Goal: Find specific page/section: Find specific page/section

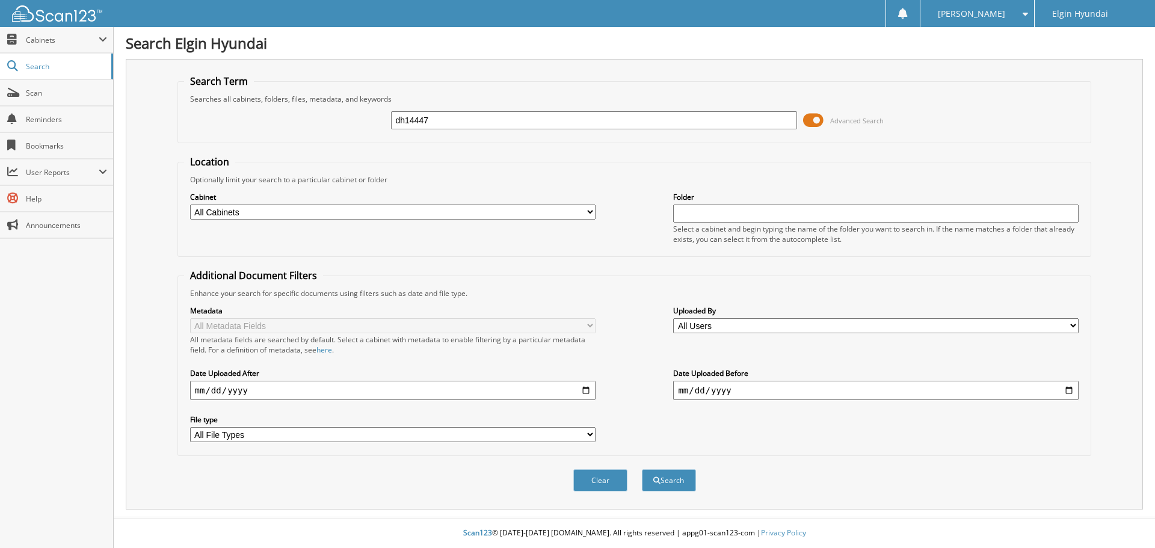
type input "dh14447"
click at [642, 469] on button "Search" at bounding box center [669, 480] width 54 height 22
click at [479, 116] on input "text" at bounding box center [594, 120] width 406 height 18
type input "DH14447"
click at [673, 480] on button "Search" at bounding box center [669, 480] width 54 height 22
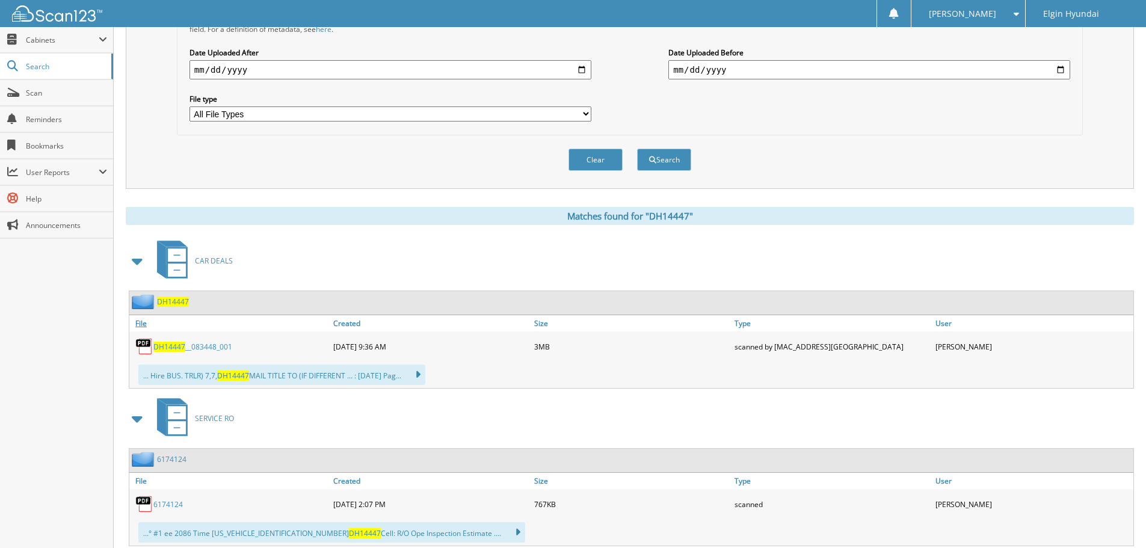
scroll to position [356, 0]
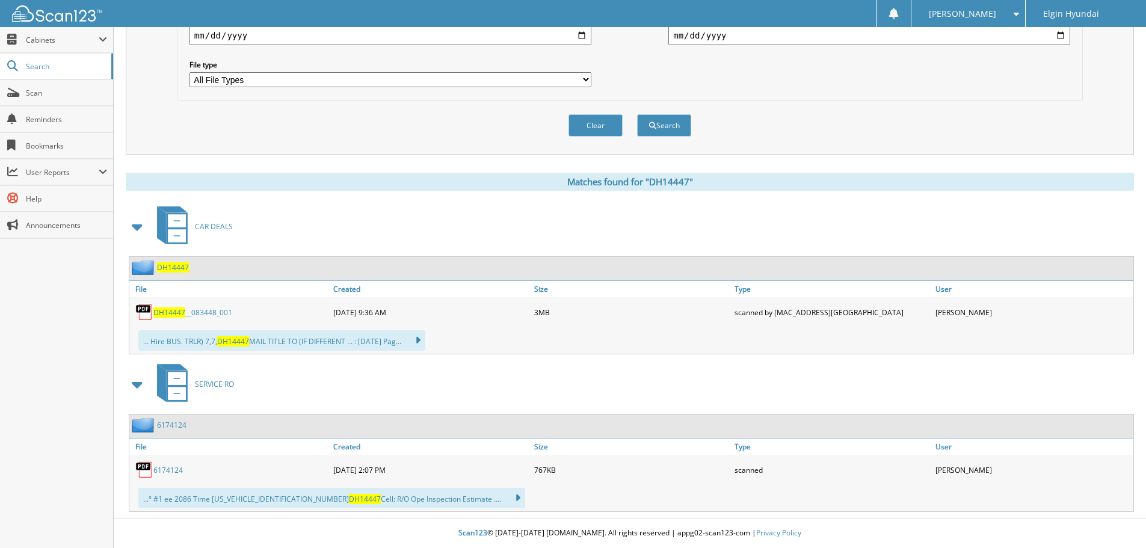
click at [190, 316] on link "DH14447 __083448_001" at bounding box center [192, 312] width 79 height 10
click at [209, 312] on link "DH14447 __083448_001" at bounding box center [192, 312] width 79 height 10
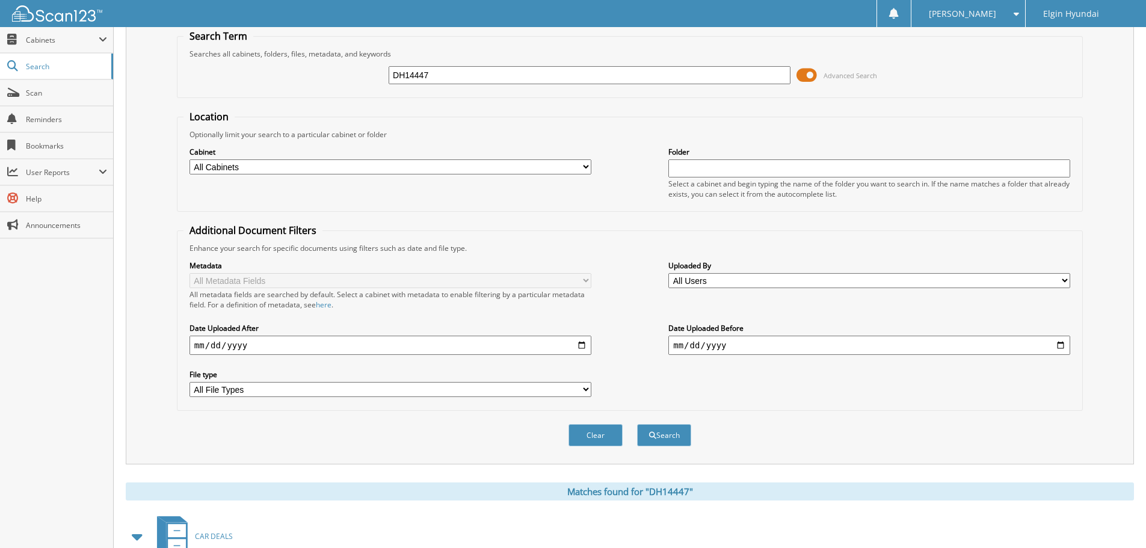
scroll to position [0, 0]
